Goal: Information Seeking & Learning: Learn about a topic

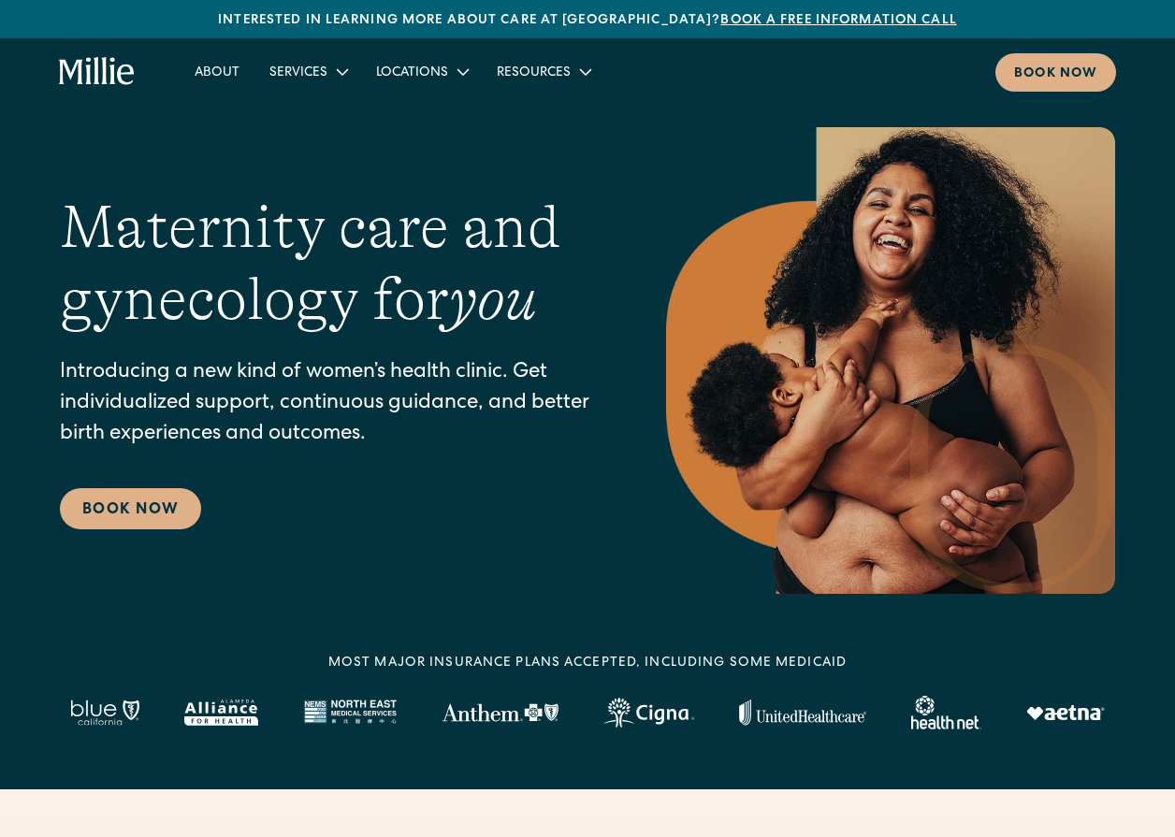
click at [807, 661] on div "MOST MAJOR INSURANCE PLANS ACCEPTED, INCLUDING some MEDICAID" at bounding box center [587, 664] width 518 height 20
click at [514, 147] on link "FAQs" at bounding box center [520, 148] width 63 height 31
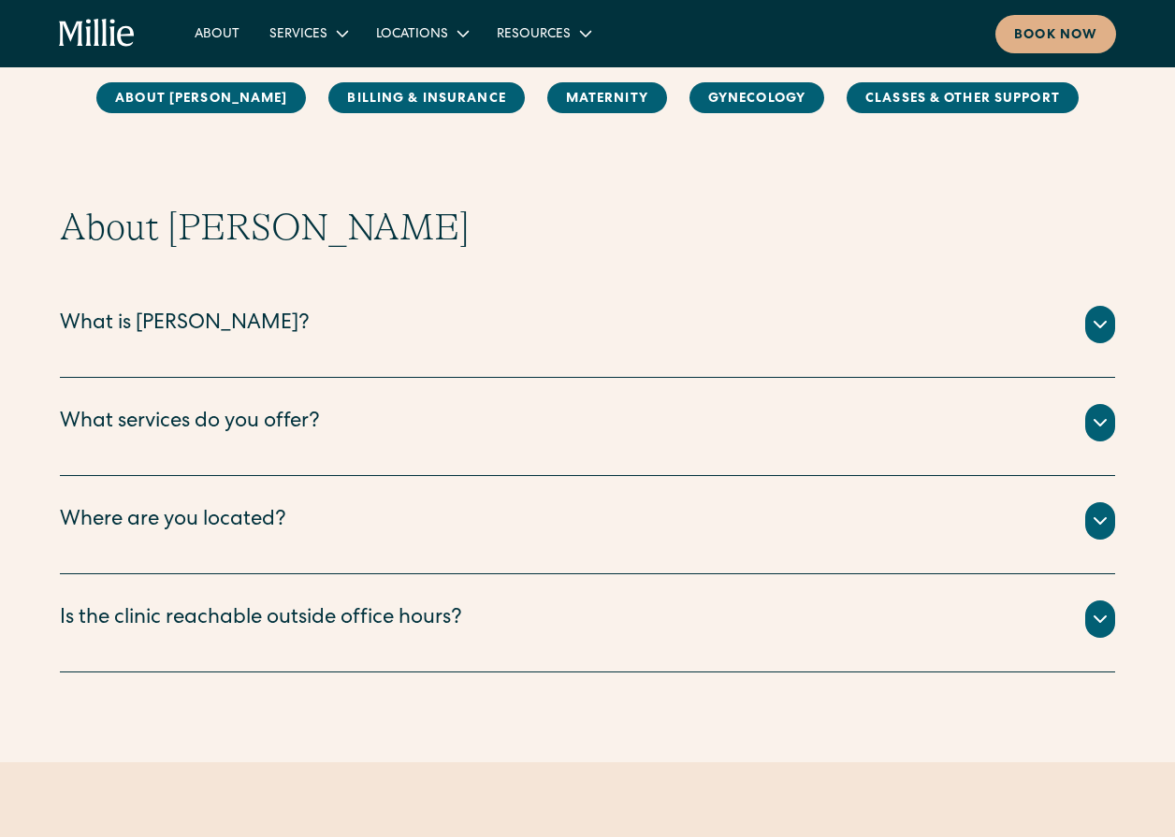
scroll to position [187, 0]
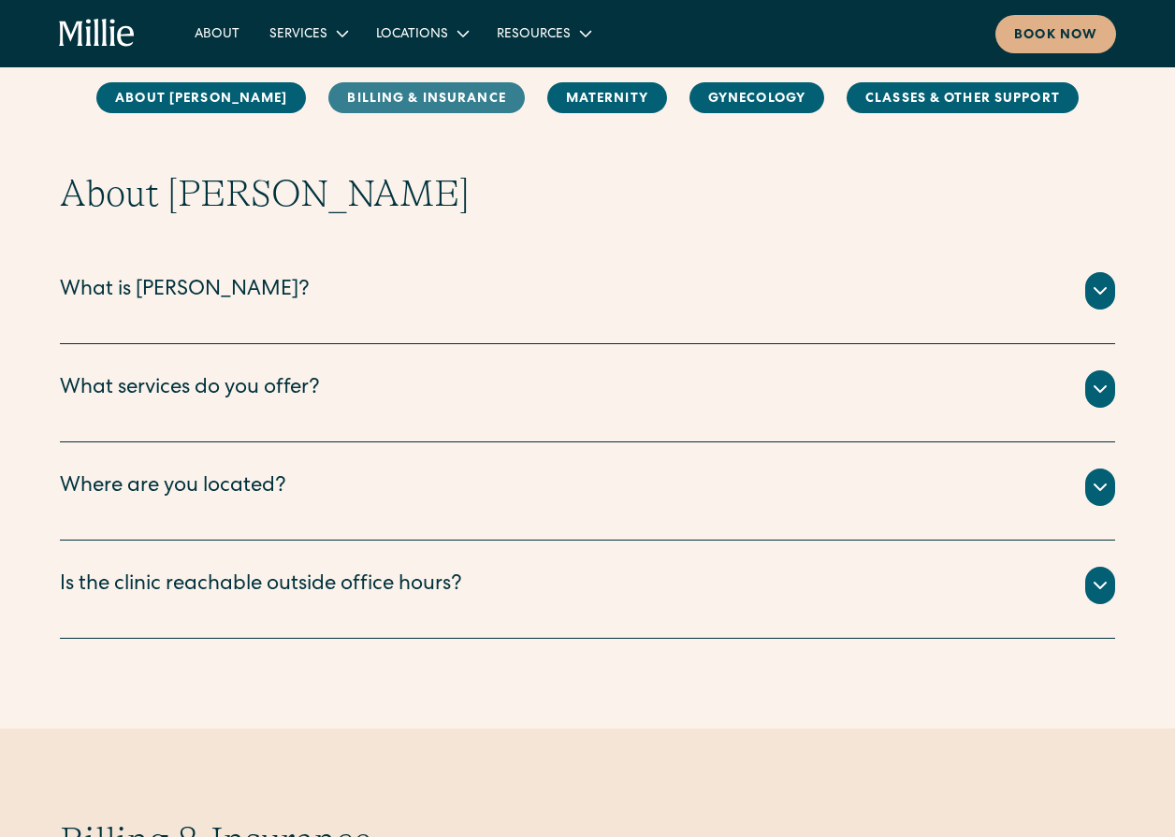
click at [383, 102] on link "Billing & Insurance" at bounding box center [426, 97] width 196 height 31
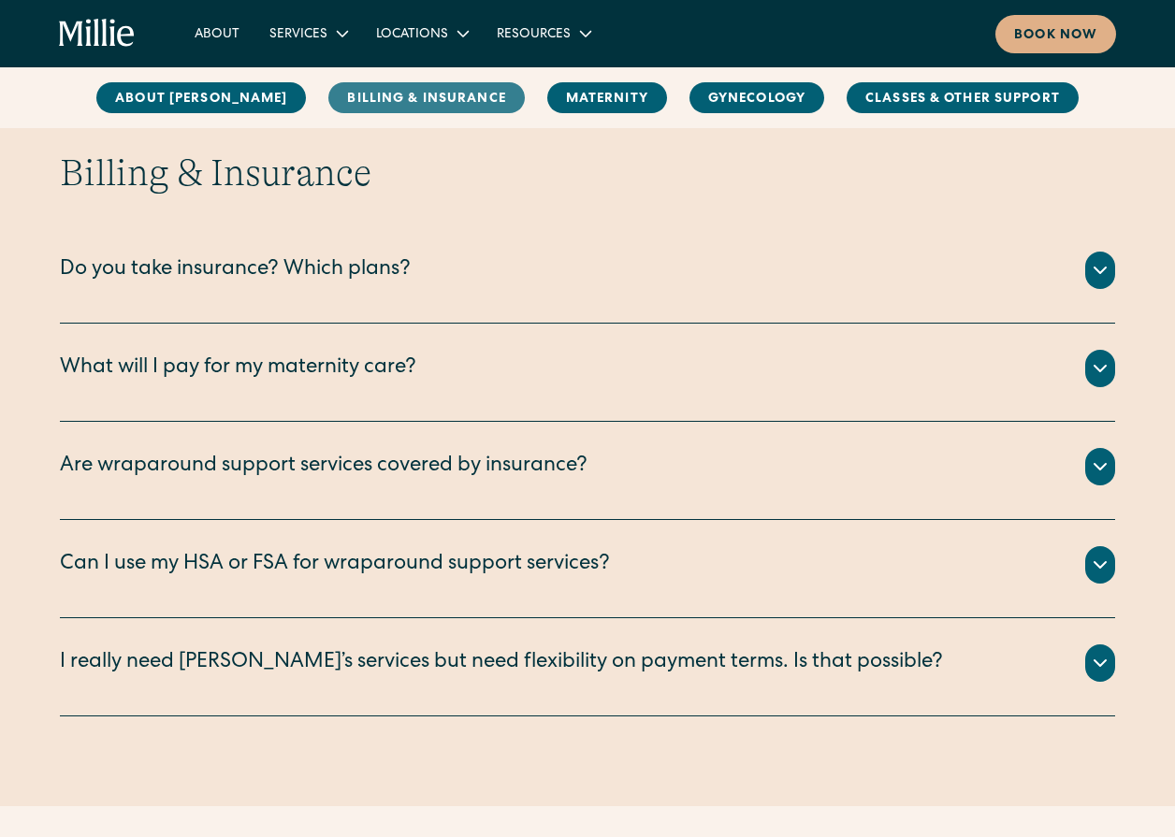
scroll to position [856, 0]
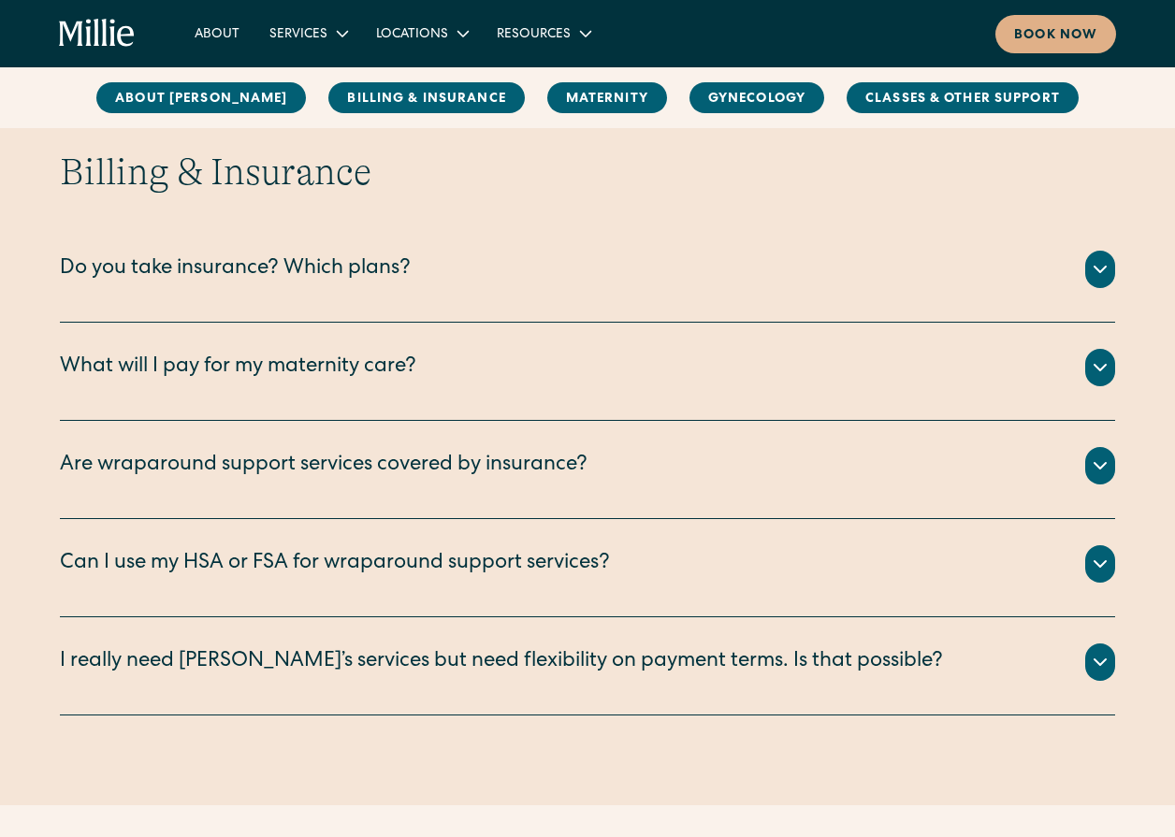
click at [356, 273] on div "Do you take insurance? Which plans?" at bounding box center [235, 270] width 351 height 31
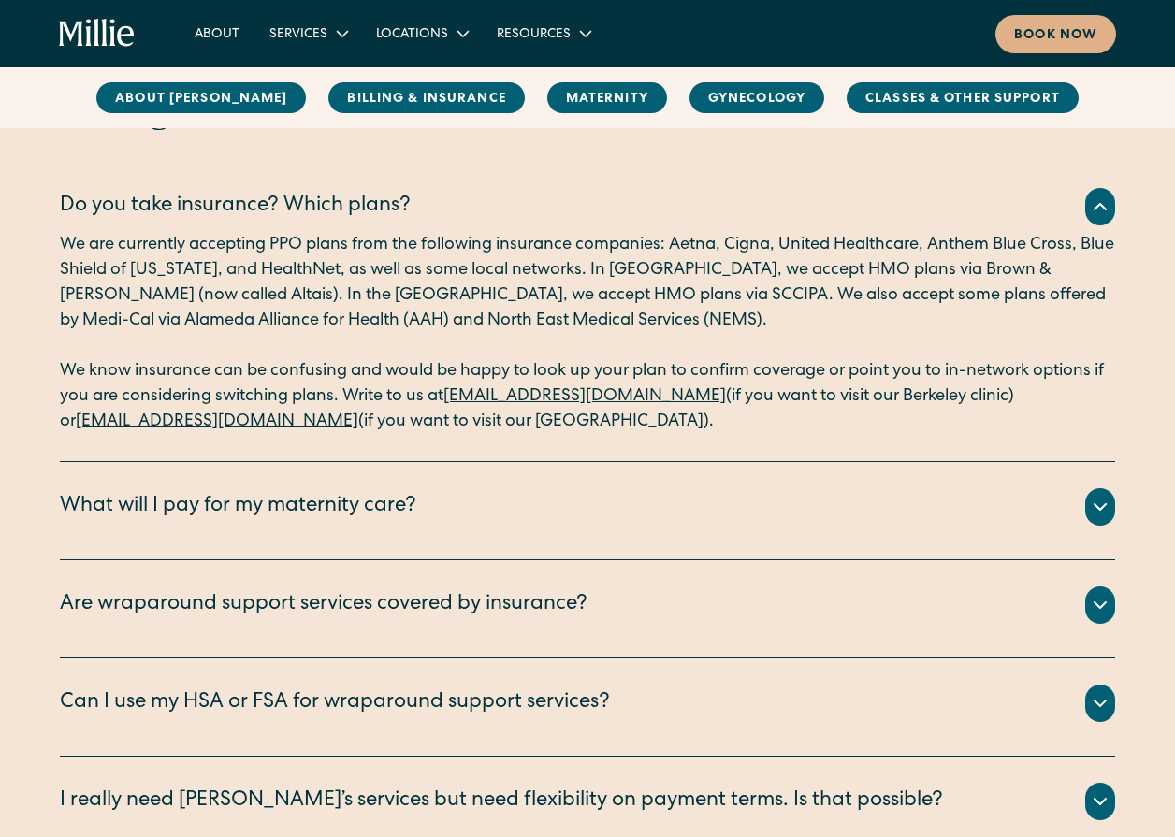
scroll to position [950, 0]
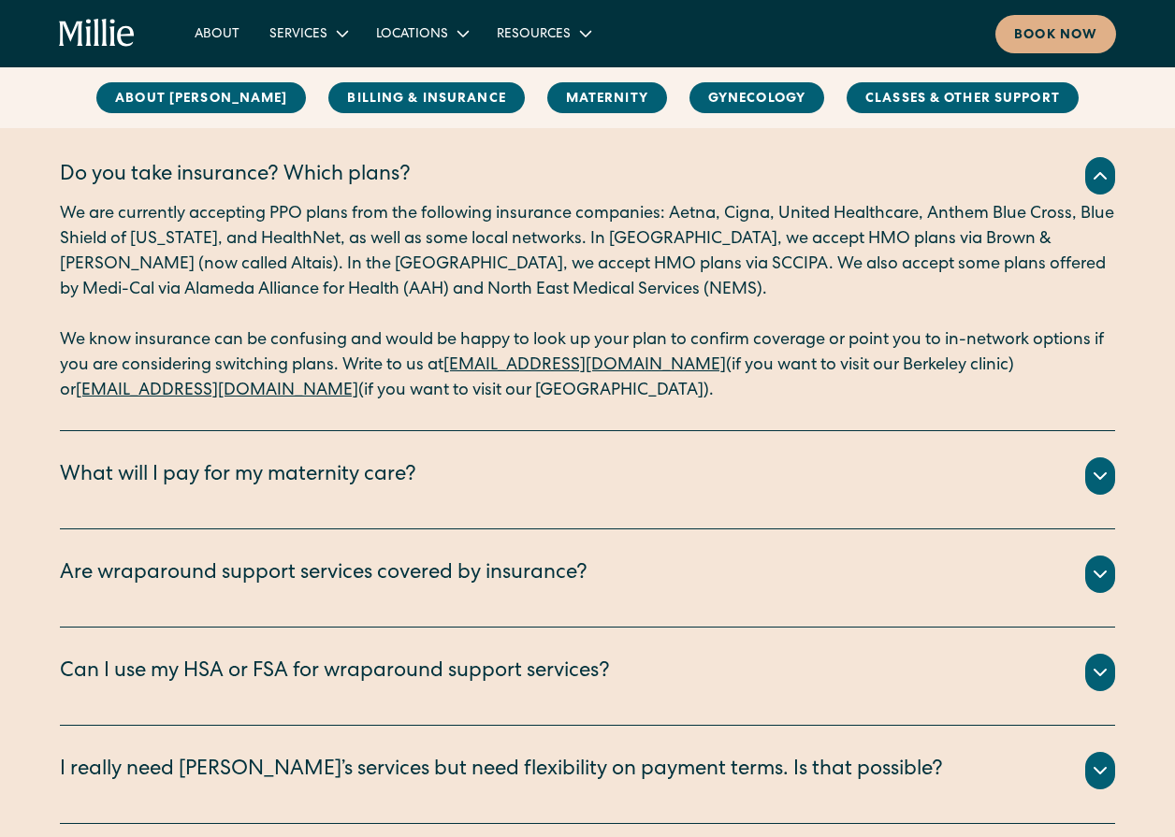
click at [498, 573] on div "Are wraparound support services covered by insurance?" at bounding box center [324, 575] width 528 height 31
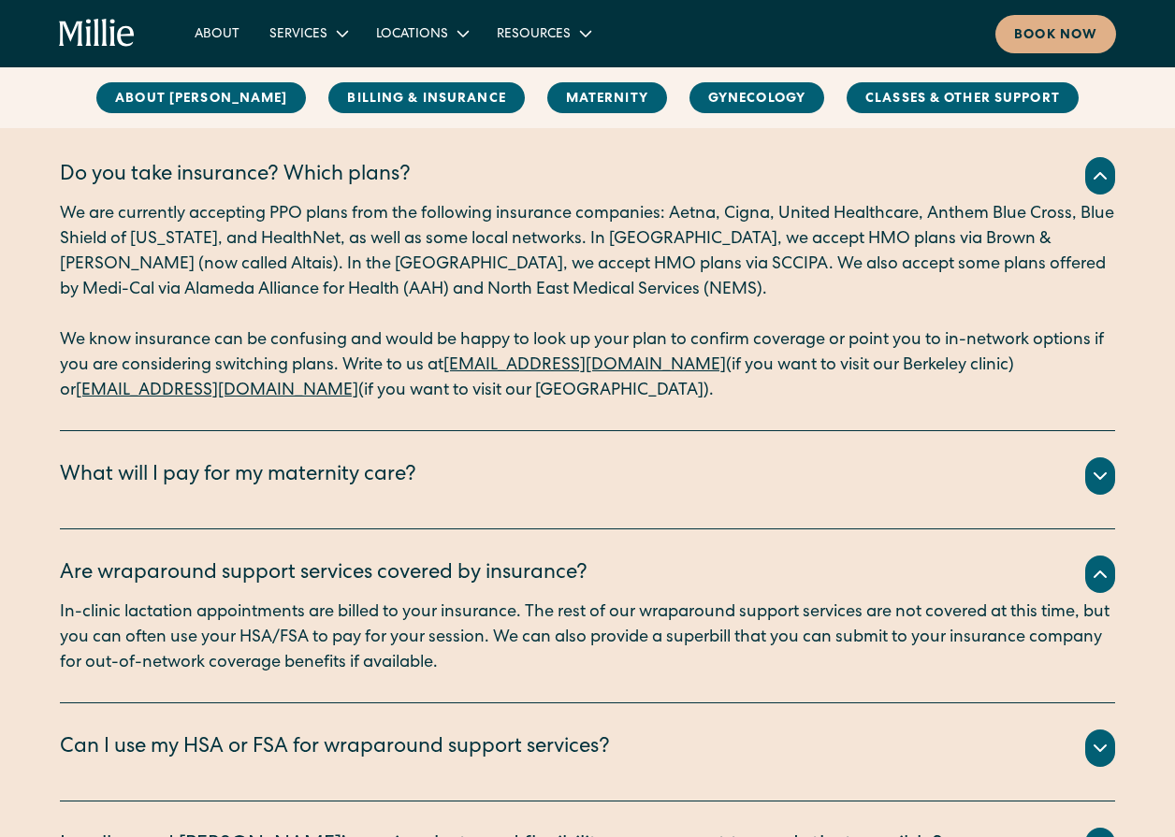
click at [497, 572] on div "Are wraparound support services covered by insurance?" at bounding box center [324, 575] width 528 height 31
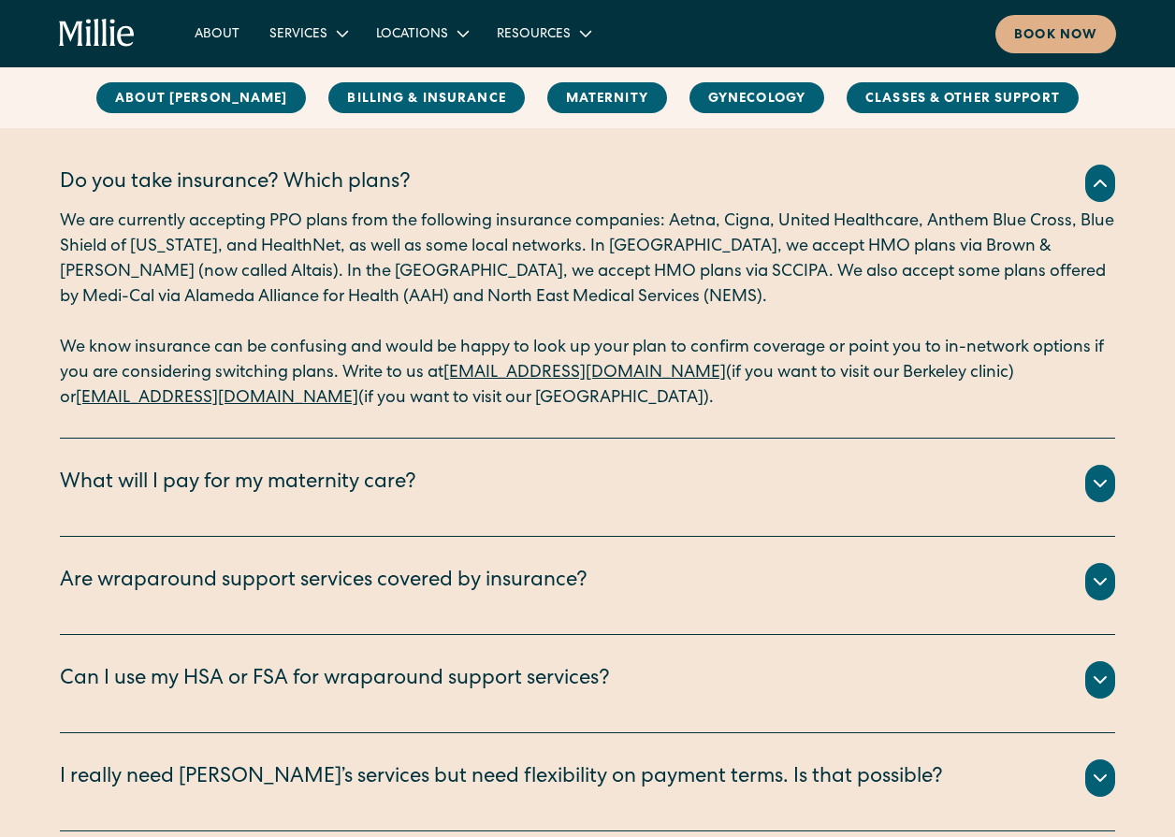
scroll to position [856, 0]
